Goal: Communication & Community: Answer question/provide support

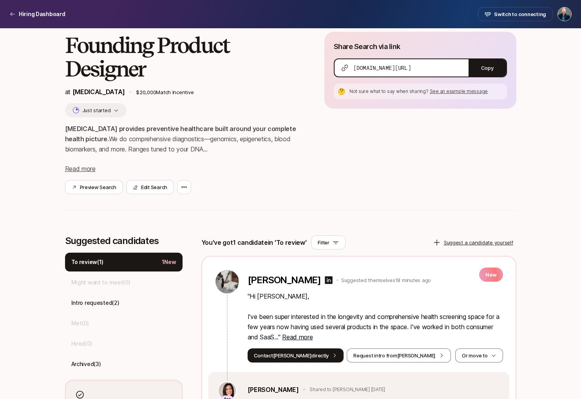
scroll to position [138, 0]
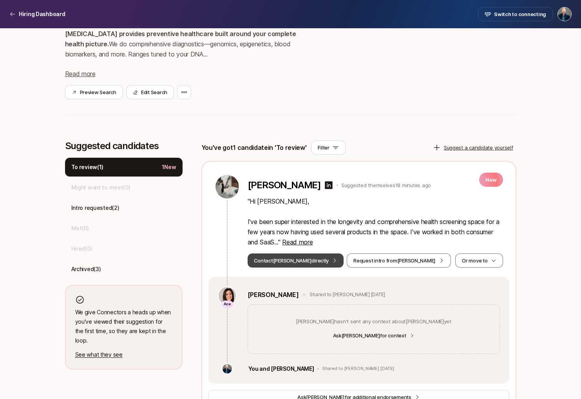
click at [297, 261] on button "Contact [PERSON_NAME] directly" at bounding box center [296, 260] width 96 height 14
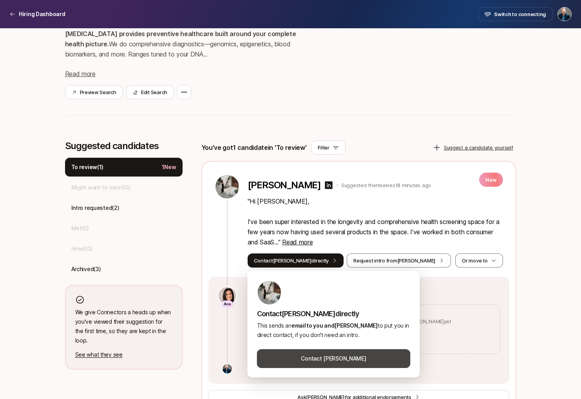
click at [327, 360] on button "Contact [PERSON_NAME]" at bounding box center [334, 358] width 154 height 19
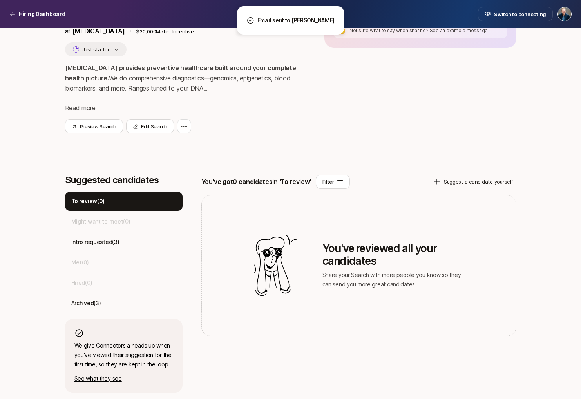
scroll to position [104, 0]
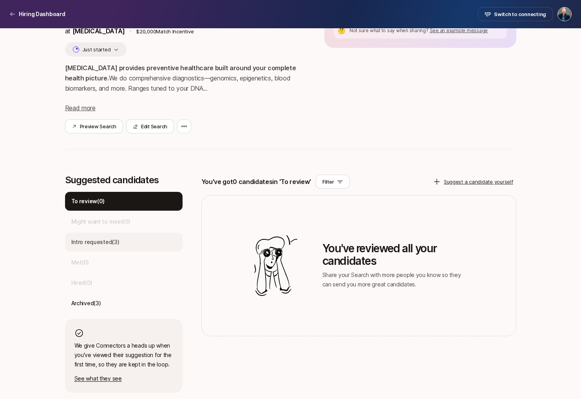
click at [111, 242] on p "Intro requested ( 3 )" at bounding box center [95, 241] width 48 height 9
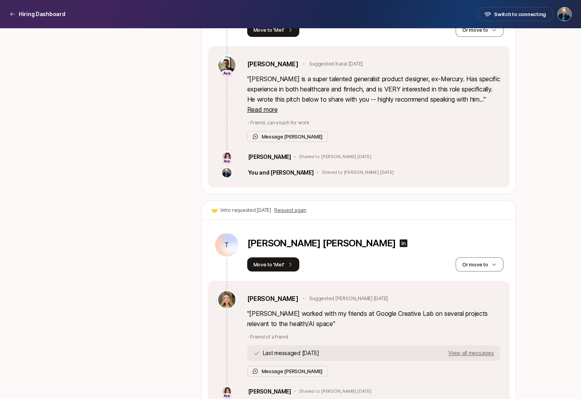
scroll to position [644, 0]
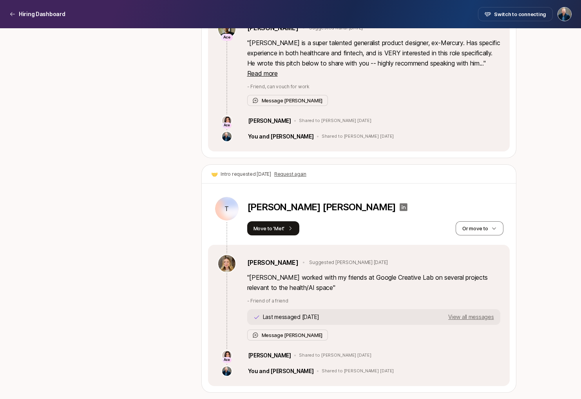
click at [399, 207] on icon at bounding box center [403, 206] width 9 height 9
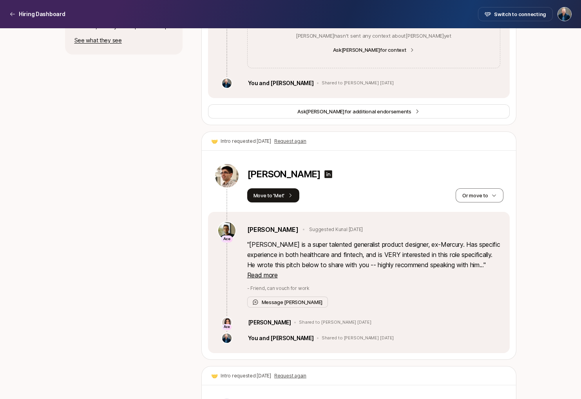
scroll to position [440, 0]
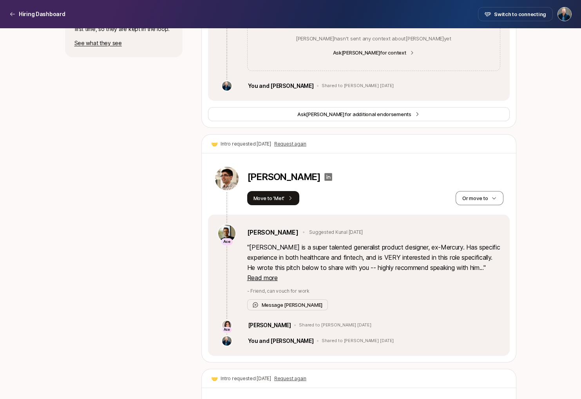
click at [325, 180] on icon at bounding box center [329, 177] width 8 height 8
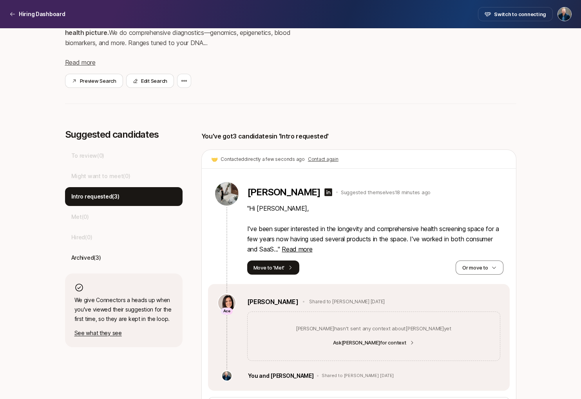
scroll to position [99, 0]
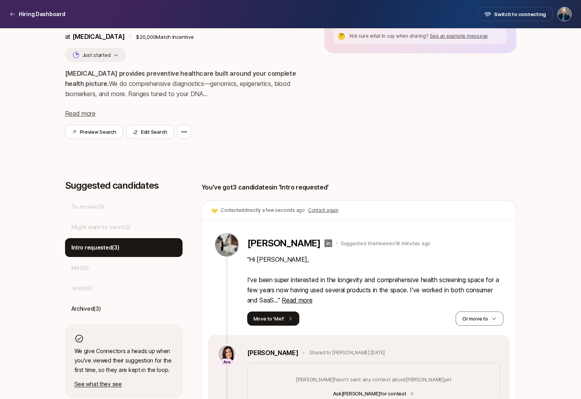
click at [324, 243] on icon at bounding box center [328, 242] width 9 height 9
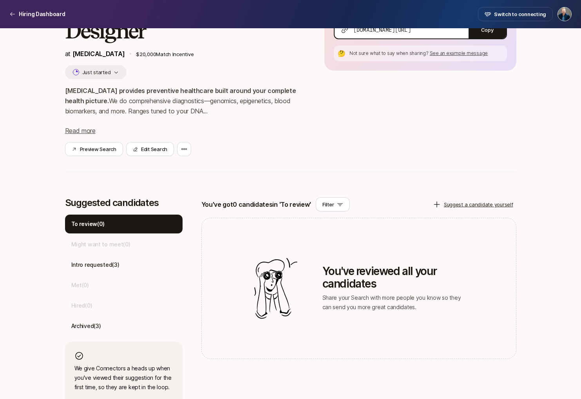
scroll to position [104, 0]
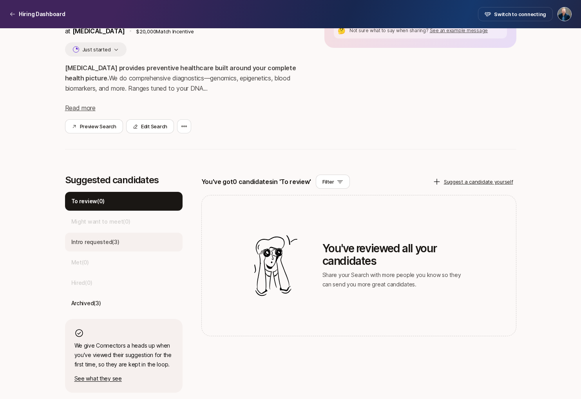
click at [113, 238] on p "Intro requested ( 3 )" at bounding box center [95, 241] width 48 height 9
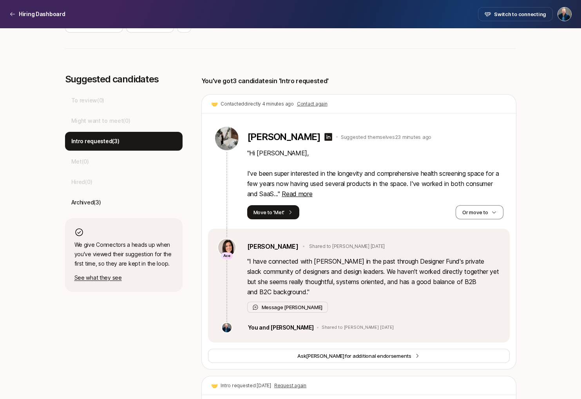
scroll to position [206, 0]
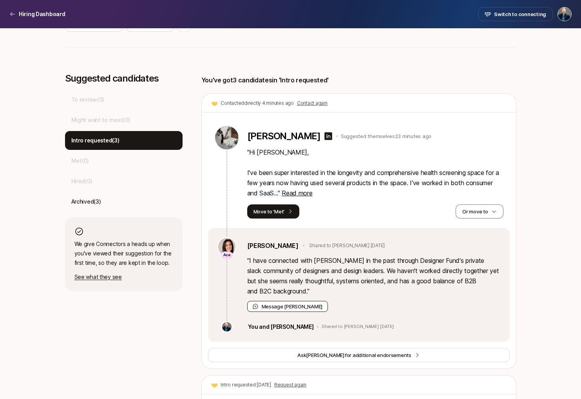
click at [275, 307] on button "Message Eleanor" at bounding box center [287, 306] width 81 height 11
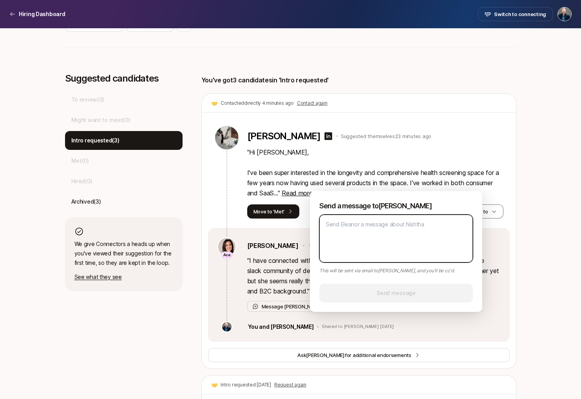
click at [350, 247] on textarea at bounding box center [397, 238] width 154 height 48
type textarea "T"
type textarea "x"
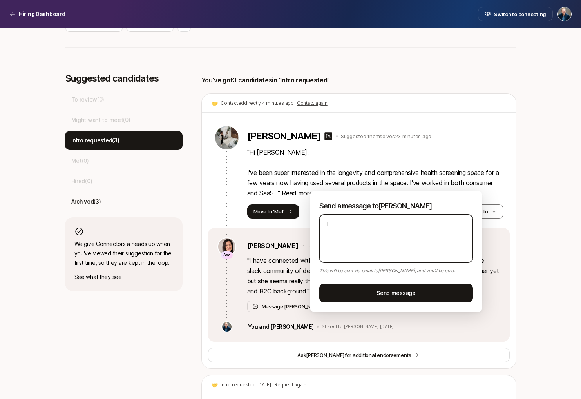
type textarea "Th"
type textarea "x"
type textarea "Tha"
type textarea "x"
type textarea "Than"
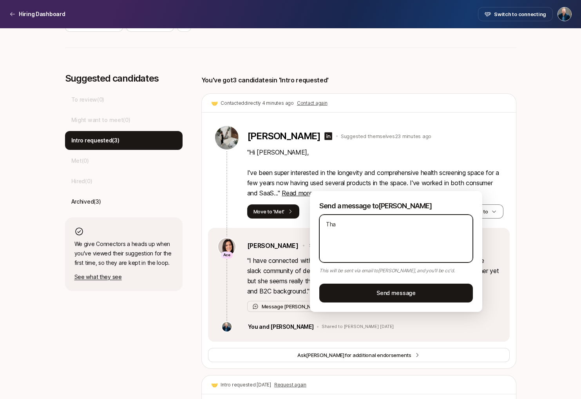
type textarea "x"
type textarea "Thank"
type textarea "x"
type textarea "Thanks"
type textarea "x"
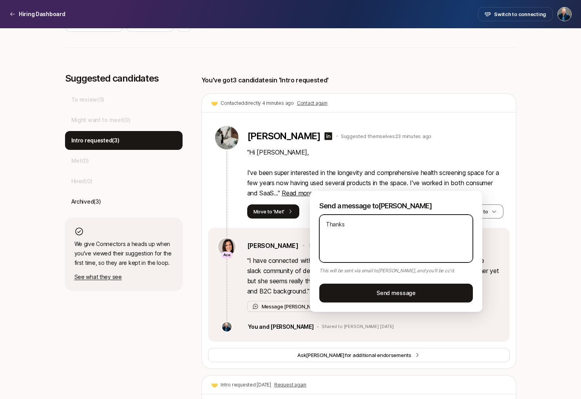
type textarea "Thanks!"
type textarea "x"
type textarea "Thanks!"
type textarea "x"
type textarea "Thanks! L"
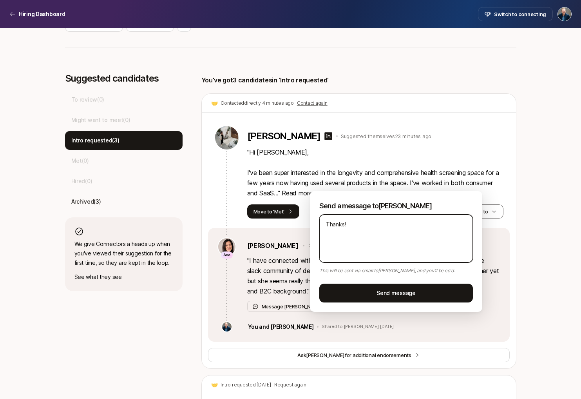
type textarea "x"
type textarea "Thanks! Lo"
type textarea "x"
type textarea "Thanks! Loo"
type textarea "x"
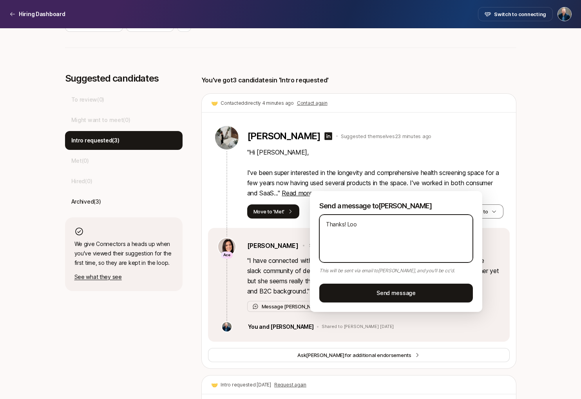
type textarea "Thanks! Look"
type textarea "x"
type textarea "Thanks! Looki"
type textarea "x"
type textarea "Thanks! Lookin"
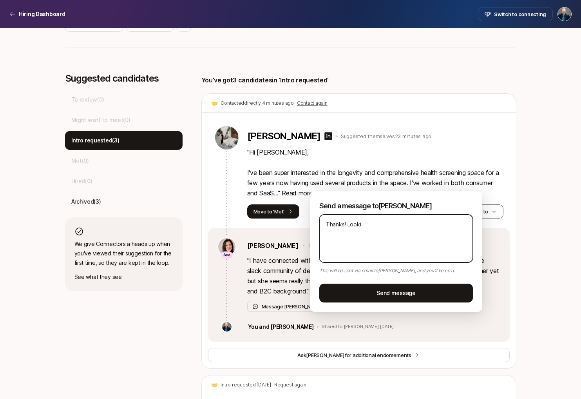
type textarea "x"
type textarea "Thanks! Looking"
type textarea "x"
type textarea "Thanks! Looking"
type textarea "x"
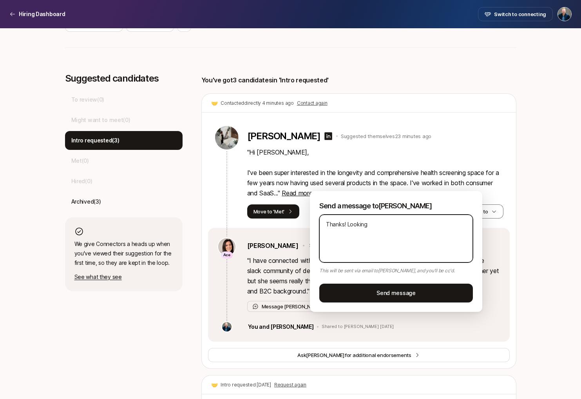
type textarea "Thanks! Looking f"
type textarea "x"
type textarea "Thanks! Looking fo"
type textarea "x"
type textarea "Thanks! Looking for"
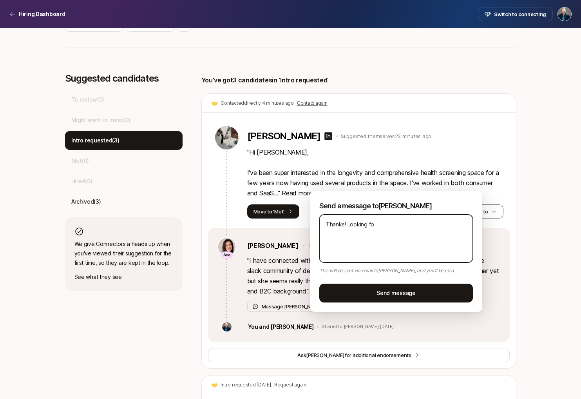
type textarea "x"
type textarea "Thanks! Looking forw"
type textarea "x"
type textarea "Thanks! Looking forwa"
type textarea "x"
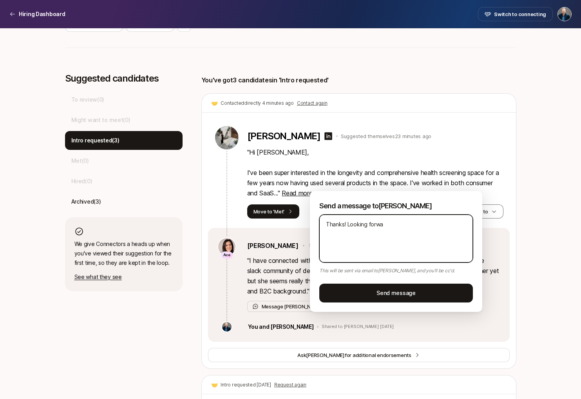
type textarea "Thanks! Looking forwar"
type textarea "x"
type textarea "Thanks! Looking forward"
type textarea "x"
type textarea "Thanks! Looking forward"
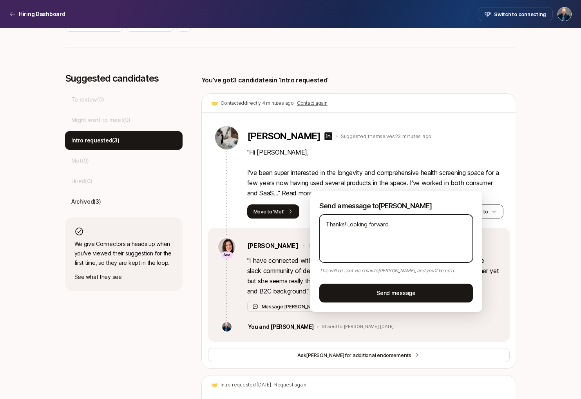
type textarea "x"
type textarea "Thanks! Looking forward t"
type textarea "x"
type textarea "Thanks! Looking forward to"
type textarea "x"
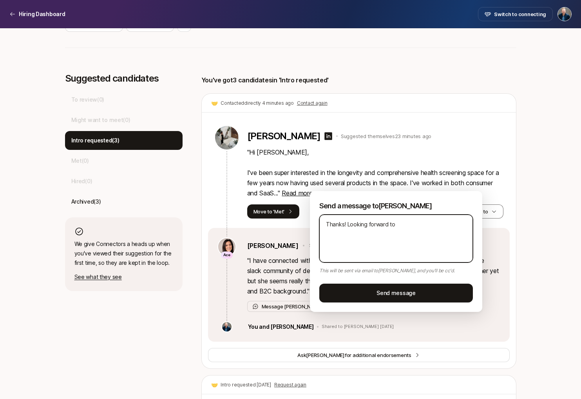
type textarea "Thanks! Looking forward to"
type textarea "x"
type textarea "Thanks! Looking forward to m"
type textarea "x"
type textarea "Thanks! Looking forward to me"
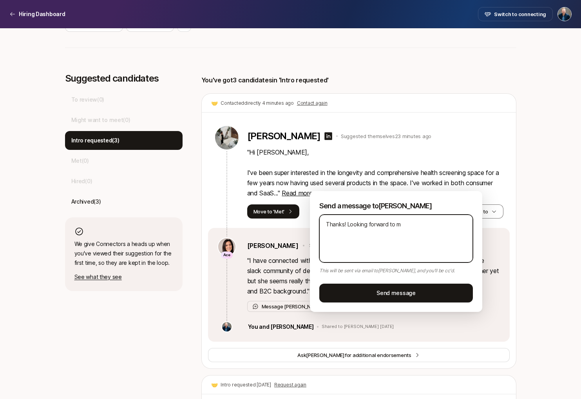
type textarea "x"
type textarea "Thanks! Looking forward to mee"
type textarea "x"
type textarea "Thanks! Looking forward to meet"
type textarea "x"
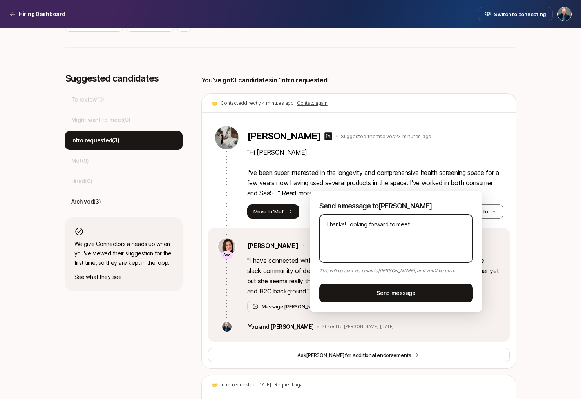
type textarea "Thanks! Looking forward to meeti"
type textarea "x"
type textarea "Thanks! Looking forward to meetin"
type textarea "x"
type textarea "Thanks! Looking forward to meeting"
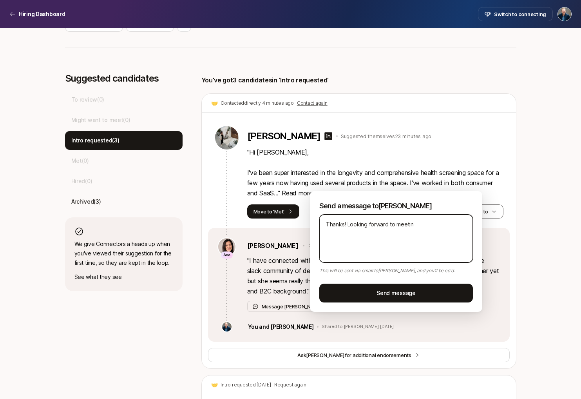
type textarea "x"
type textarea "Thanks! Looking forward to meeting"
type textarea "x"
type textarea "Thanks! Looking forward to meeting h"
type textarea "x"
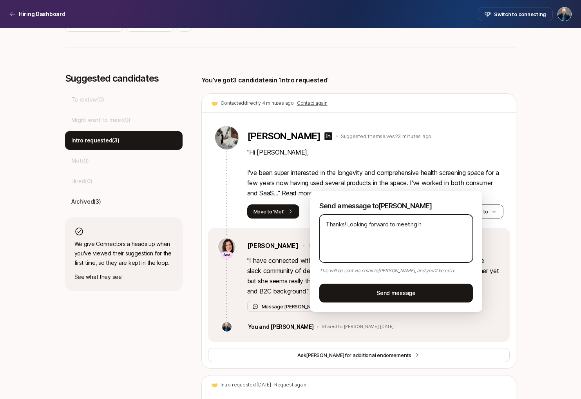
type textarea "Thanks! Looking forward to meeting he"
type textarea "x"
type textarea "Thanks! Looking forward to meeting her"
type textarea "x"
type textarea "Thanks! Looking forward to meeting her."
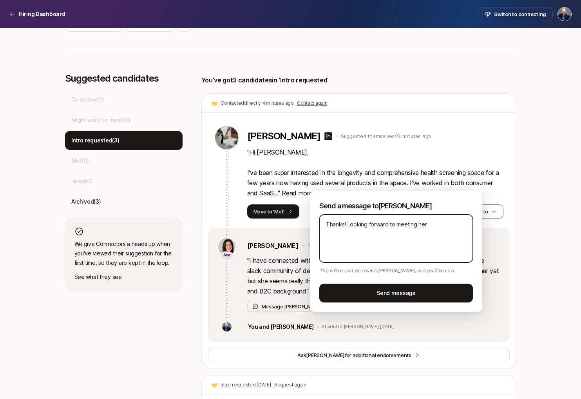
type textarea "x"
type textarea "Thanks! Looking forward to meeting her."
type textarea "x"
type textarea "Thanks! Looking forward to meeting her. S"
type textarea "x"
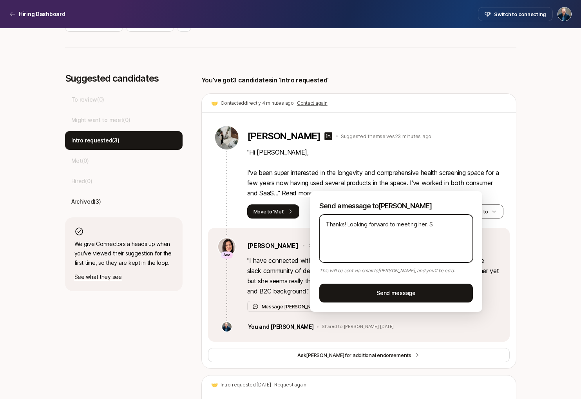
type textarea "Thanks! Looking forward to meeting her. Se"
type textarea "x"
type textarea "Thanks! Looking forward to meeting her. Sen"
type textarea "x"
type textarea "Thanks! Looking forward to meeting her. Sent"
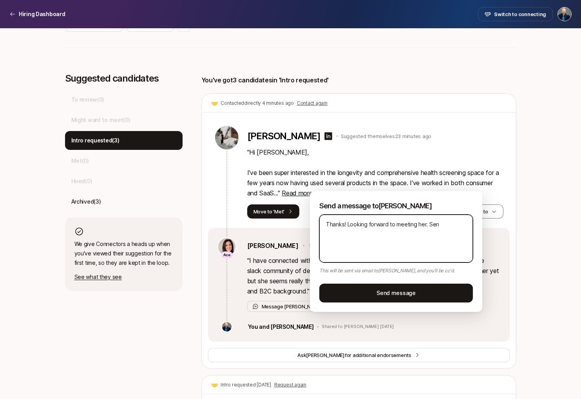
type textarea "x"
type textarea "Thanks! Looking forward to meeting her. Sent"
type textarea "x"
type textarea "Thanks! Looking forward to meeting her. Sent h"
type textarea "x"
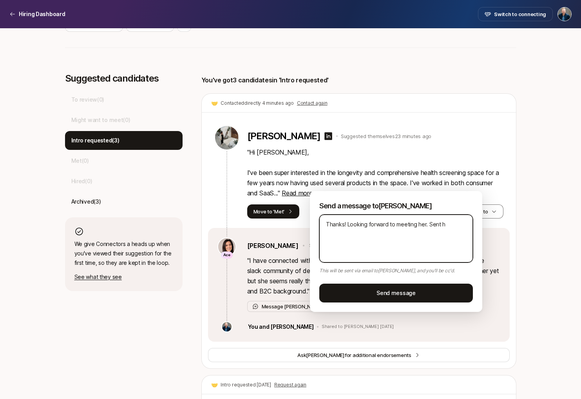
type textarea "Thanks! Looking forward to meeting her. Sent he"
type textarea "x"
type textarea "Thanks! Looking forward to meeting her. Sent her"
type textarea "x"
type textarea "Thanks! Looking forward to meeting her. Sent her"
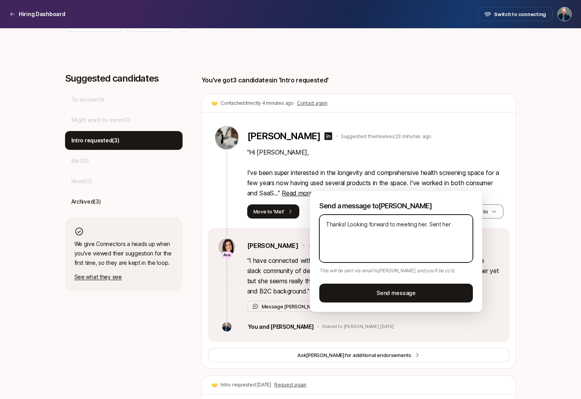
type textarea "x"
type textarea "Thanks! Looking forward to meeting her. Sent her a"
type textarea "x"
type textarea "Thanks! Looking forward to meeting her. Sent her an"
type textarea "x"
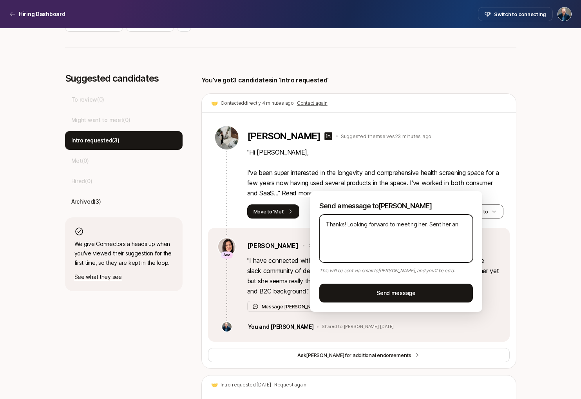
type textarea "Thanks! Looking forward to meeting her. Sent her an"
type textarea "x"
type textarea "Thanks! Looking forward to meeting her. Sent her an e"
type textarea "x"
type textarea "Thanks! Looking forward to meeting her. Sent her an em"
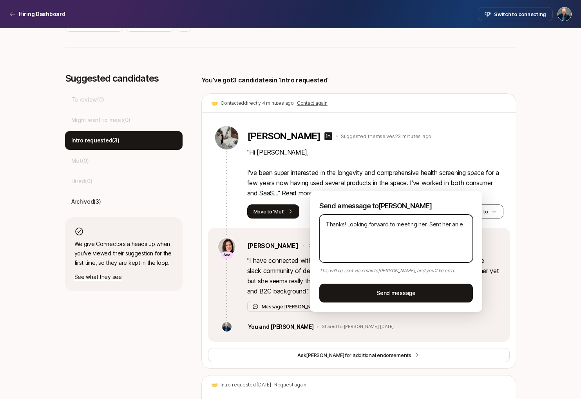
type textarea "x"
type textarea "Thanks! Looking forward to meeting her. Sent her an ema"
type textarea "x"
type textarea "Thanks! Looking forward to meeting her. Sent her an emai"
type textarea "x"
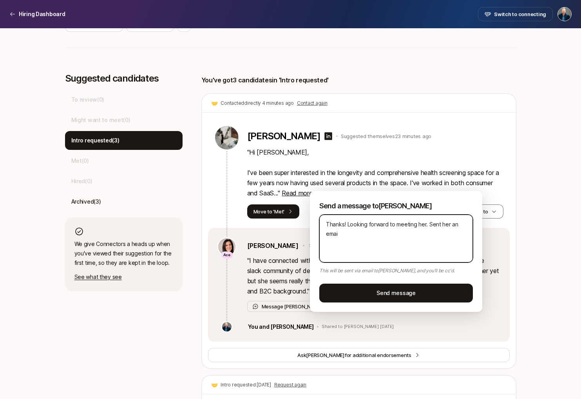
type textarea "Thanks! Looking forward to meeting her. Sent her an email"
type textarea "x"
type textarea "Thanks! Looking forward to meeting her. Sent her an email."
type textarea "x"
type textarea "Thanks! Looking forward to meeting her. Sent her an email."
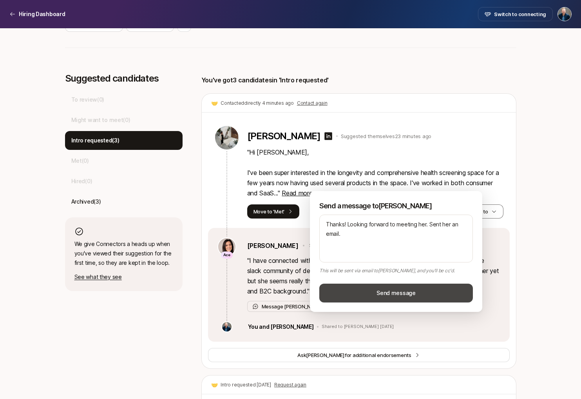
click at [386, 296] on button "Send message" at bounding box center [397, 292] width 154 height 19
type textarea "x"
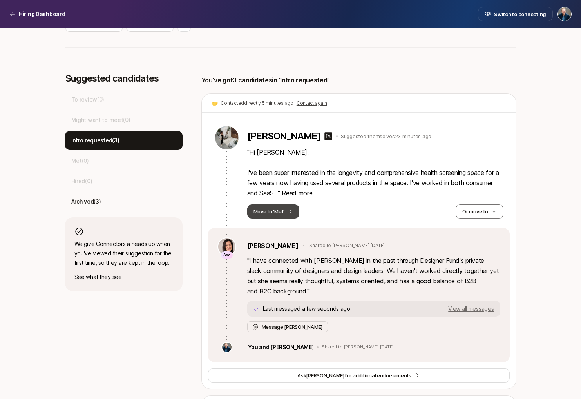
scroll to position [0, 0]
